Goal: Task Accomplishment & Management: Manage account settings

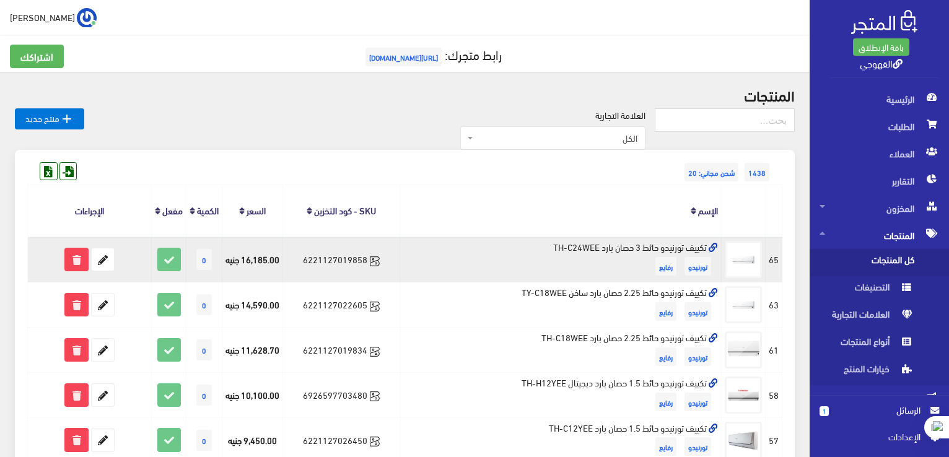
click at [665, 248] on td "تكييف تورنيدو حائط 3 حصان بارد TH-C24WEE تورنيدو رفايع" at bounding box center [560, 259] width 321 height 45
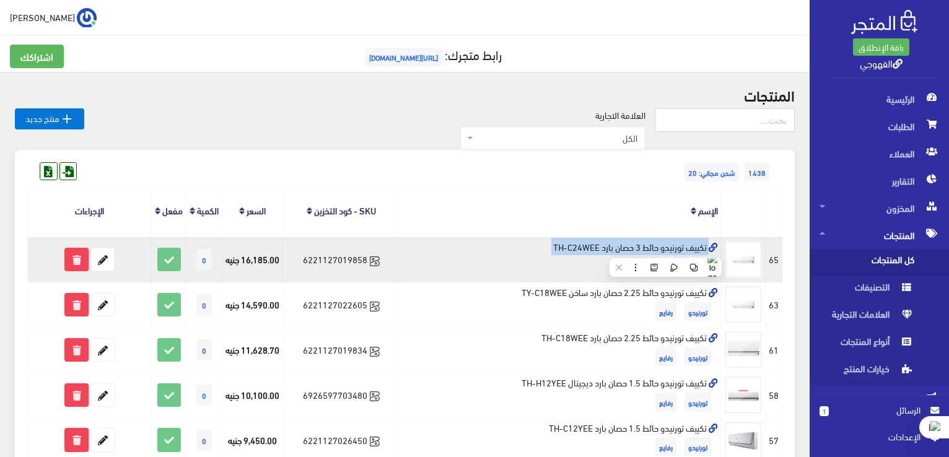
click at [665, 248] on td "تكييف تورنيدو حائط 3 حصان بارد TH-C24WEE تورنيدو رفايع" at bounding box center [560, 259] width 321 height 45
copy td "تكييف تورنيدو حائط 3 حصان بارد TH-C24WEE"
click at [101, 263] on icon at bounding box center [103, 259] width 22 height 22
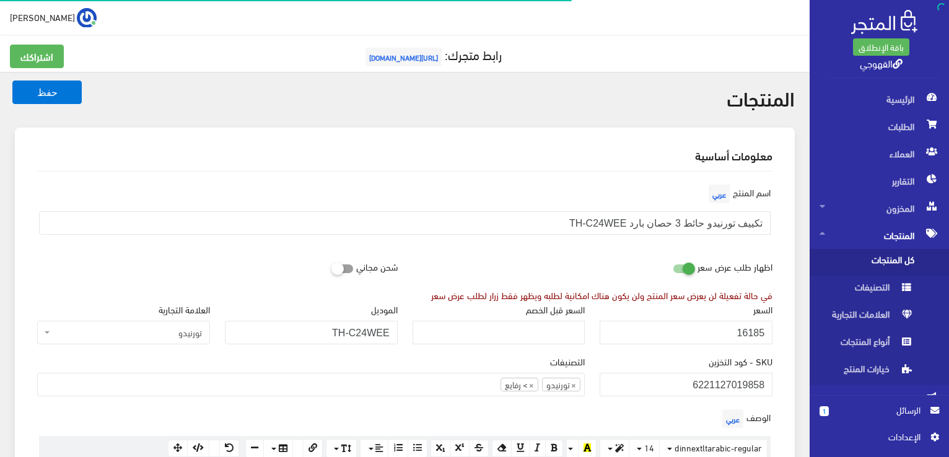
scroll to position [160, 0]
click at [744, 336] on input "16185" at bounding box center [685, 333] width 173 height 24
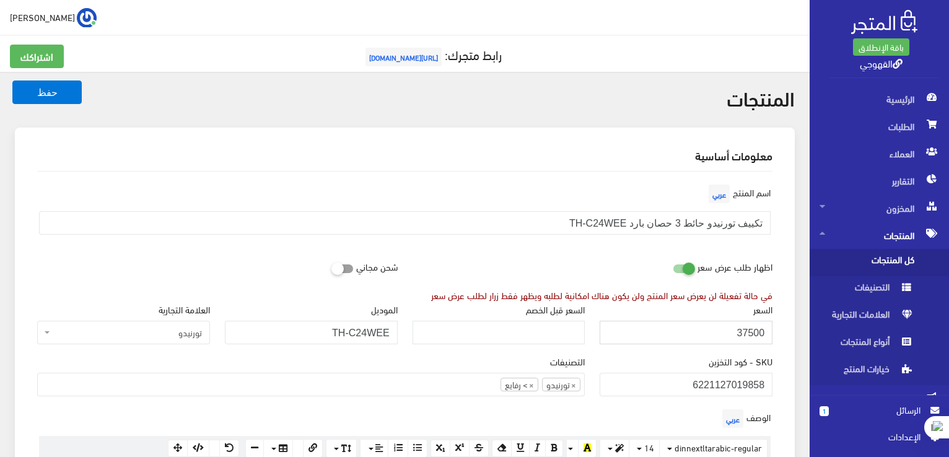
type input "37500"
click at [12, 80] on button "حفظ" at bounding box center [46, 92] width 69 height 24
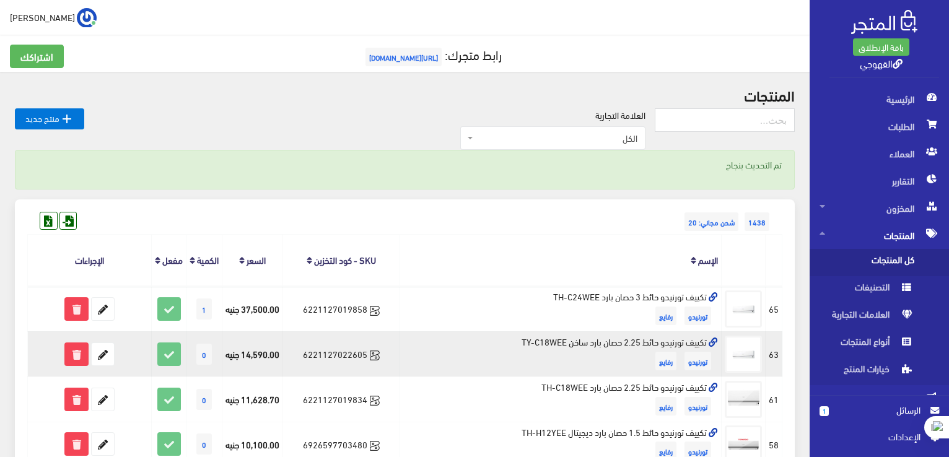
click at [610, 345] on td "تكييف تورنيدو حائط 2.25 حصان بارد ساخن TY-C18WEE تورنيدو رفايع" at bounding box center [560, 353] width 321 height 45
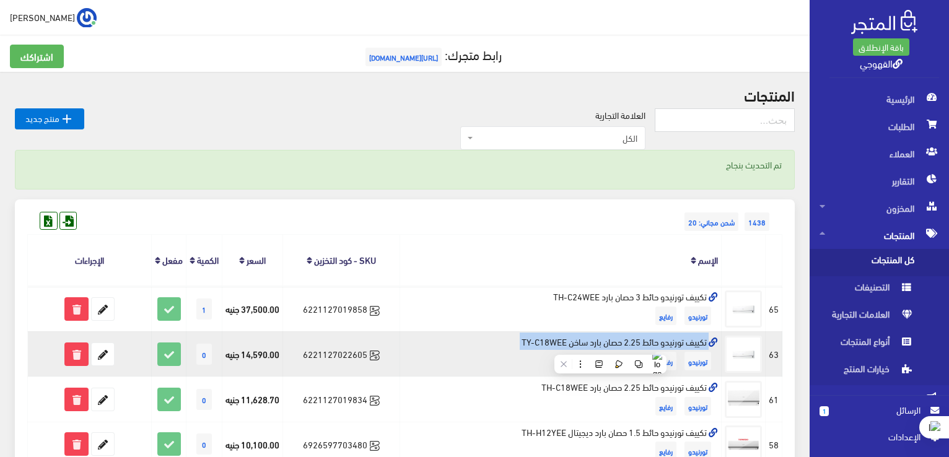
click at [610, 345] on td "تكييف تورنيدو حائط 2.25 حصان بارد ساخن TY-C18WEE تورنيدو رفايع" at bounding box center [560, 353] width 321 height 45
copy td "تكييف تورنيدو حائط 2.25 حصان بارد ساخن TY-C18WEE"
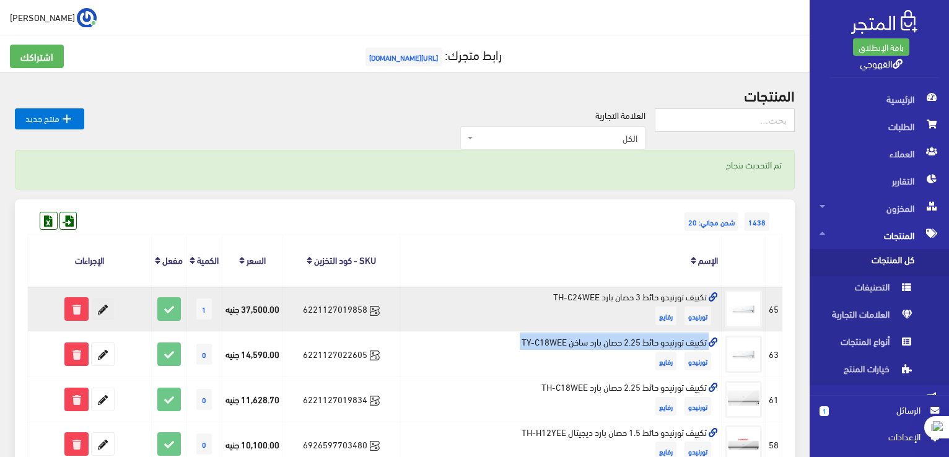
click at [100, 308] on icon at bounding box center [103, 309] width 22 height 22
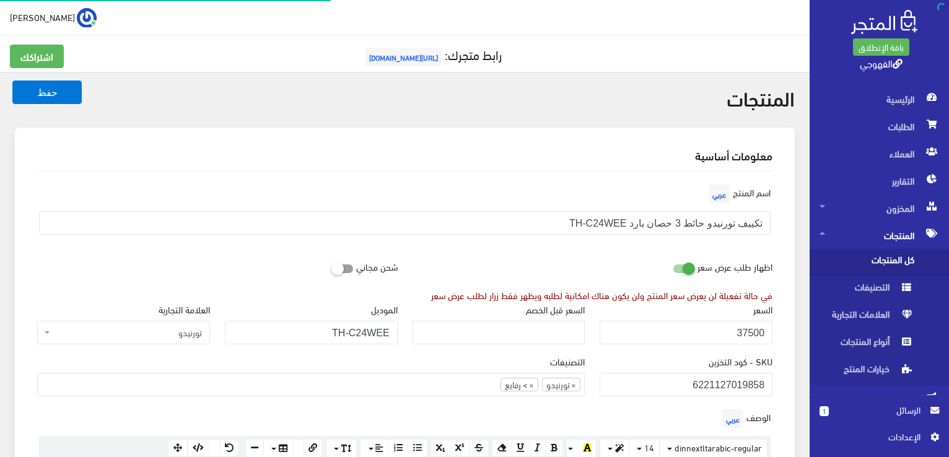
scroll to position [160, 0]
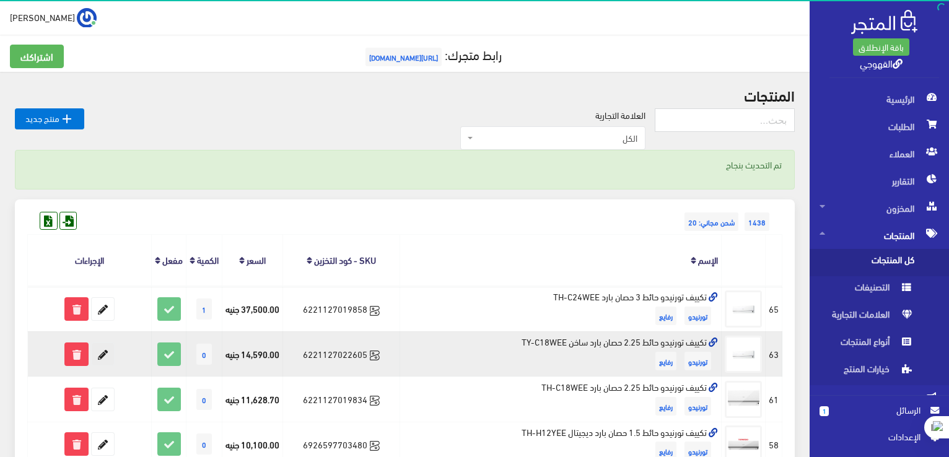
click at [94, 357] on icon at bounding box center [103, 354] width 22 height 22
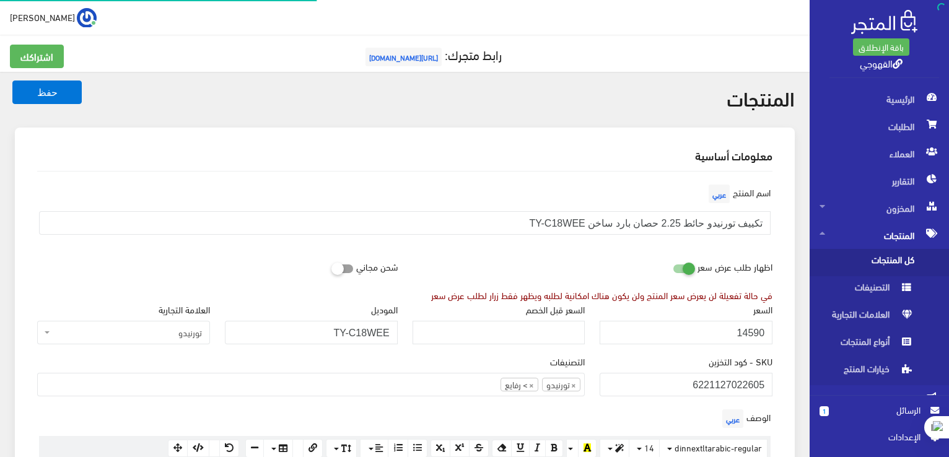
scroll to position [160, 0]
click at [748, 329] on input "14590" at bounding box center [685, 333] width 173 height 24
type input "33200"
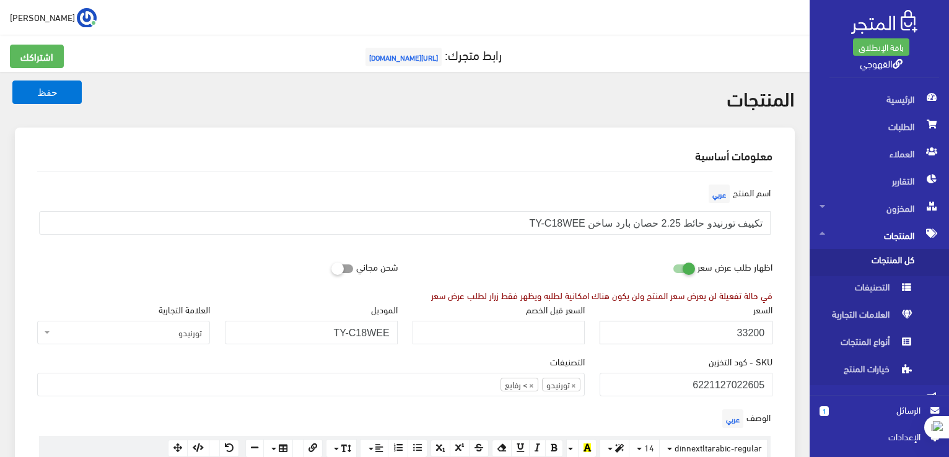
click at [12, 80] on button "حفظ" at bounding box center [46, 92] width 69 height 24
